Goal: Task Accomplishment & Management: Complete application form

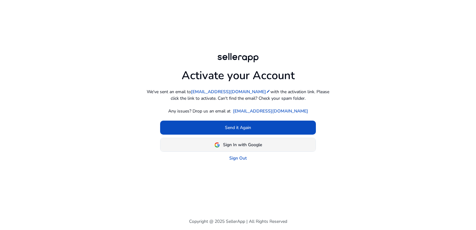
click at [217, 141] on span at bounding box center [237, 144] width 155 height 15
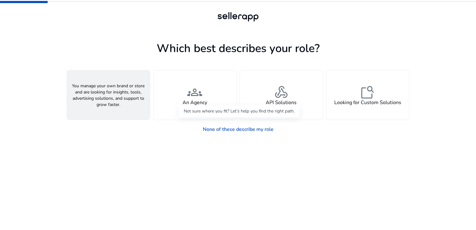
click at [123, 112] on div "person A Seller" at bounding box center [108, 94] width 83 height 49
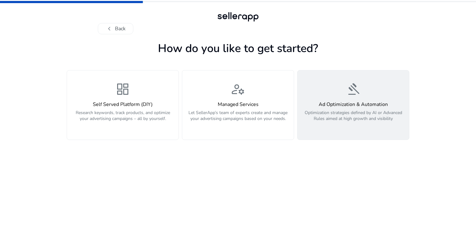
click at [160, 113] on p "Research keywords, track products, and optimize your advertising campaigns – al…" at bounding box center [123, 119] width 104 height 19
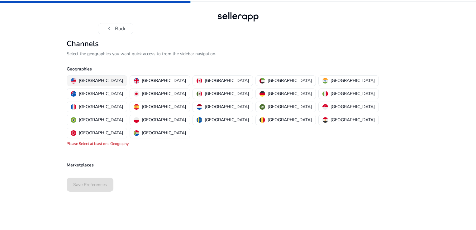
click at [96, 79] on p "[GEOGRAPHIC_DATA]" at bounding box center [101, 80] width 44 height 7
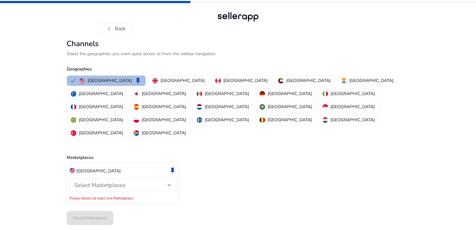
click at [163, 182] on div "Select Marketplaces" at bounding box center [120, 185] width 93 height 7
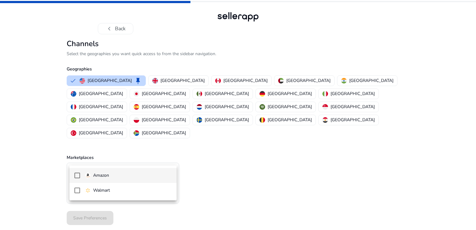
click at [155, 174] on span "Amazon" at bounding box center [128, 175] width 87 height 7
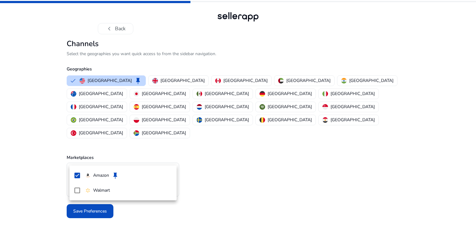
click at [212, 150] on div at bounding box center [238, 115] width 476 height 230
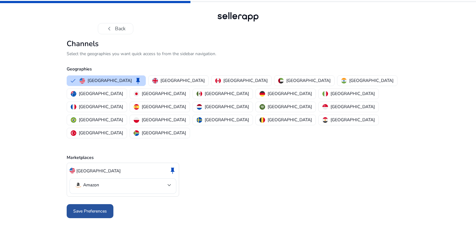
click at [102, 208] on span "Save Preferences" at bounding box center [90, 211] width 34 height 7
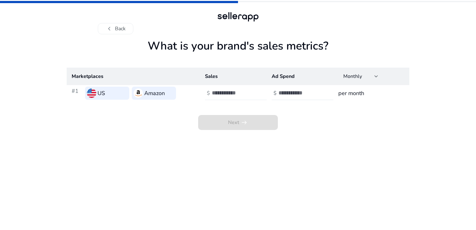
click at [238, 94] on input "number" at bounding box center [233, 92] width 42 height 7
type input "*"
type input "****"
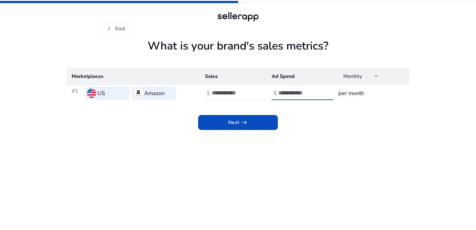
type input "***"
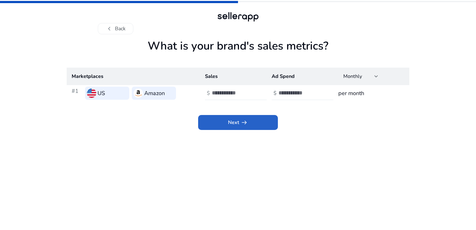
click at [247, 123] on span "arrow_right_alt" at bounding box center [244, 122] width 7 height 7
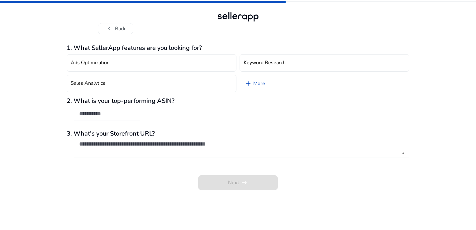
click at [175, 112] on div "2. What is your top-performing ASIN?" at bounding box center [238, 112] width 343 height 30
